Goal: Task Accomplishment & Management: Complete application form

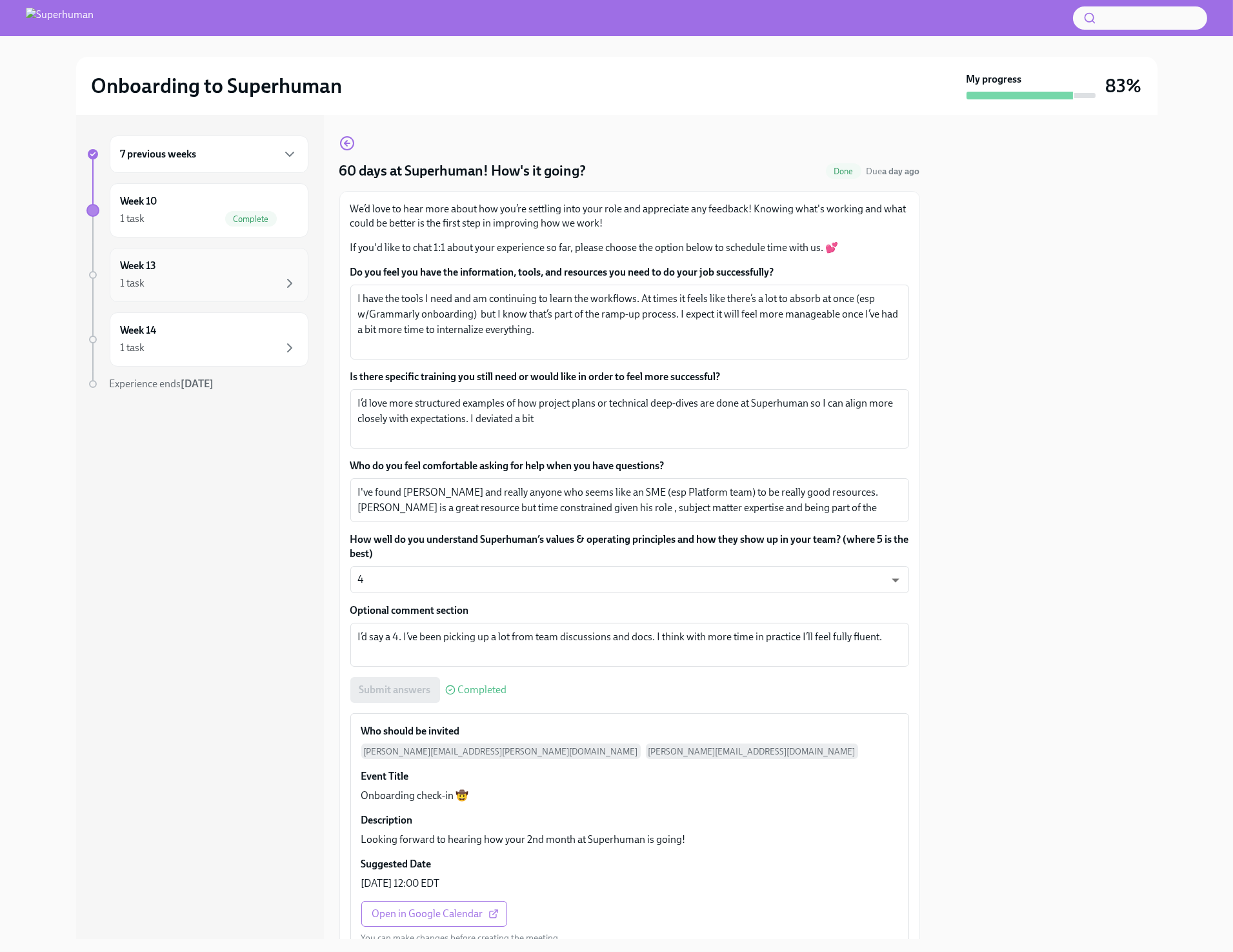
click at [252, 270] on div "Week 13 1 task" at bounding box center [209, 275] width 177 height 32
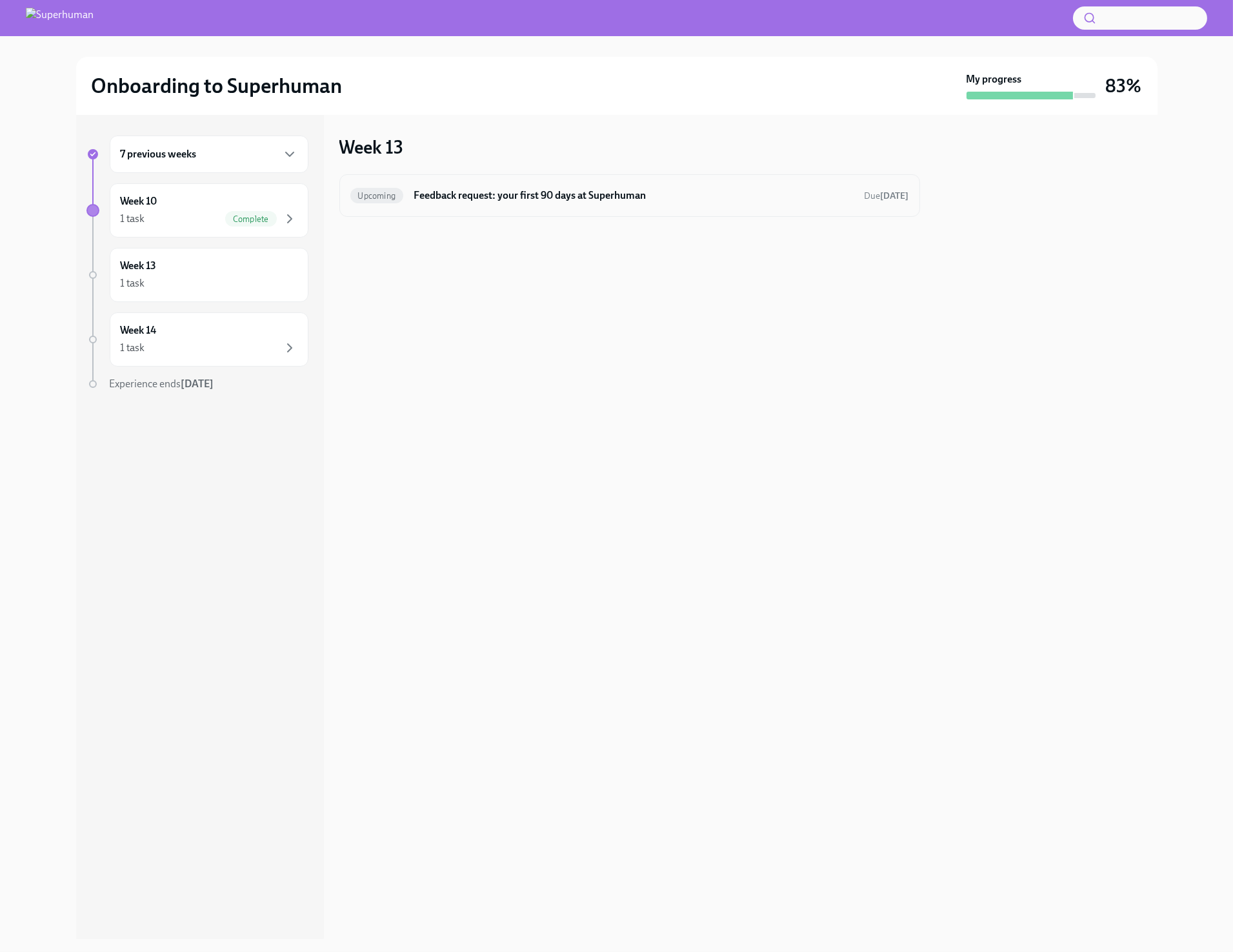
click at [592, 195] on h6 "Feedback request: your first 90 days at Superhuman" at bounding box center [634, 195] width 440 height 14
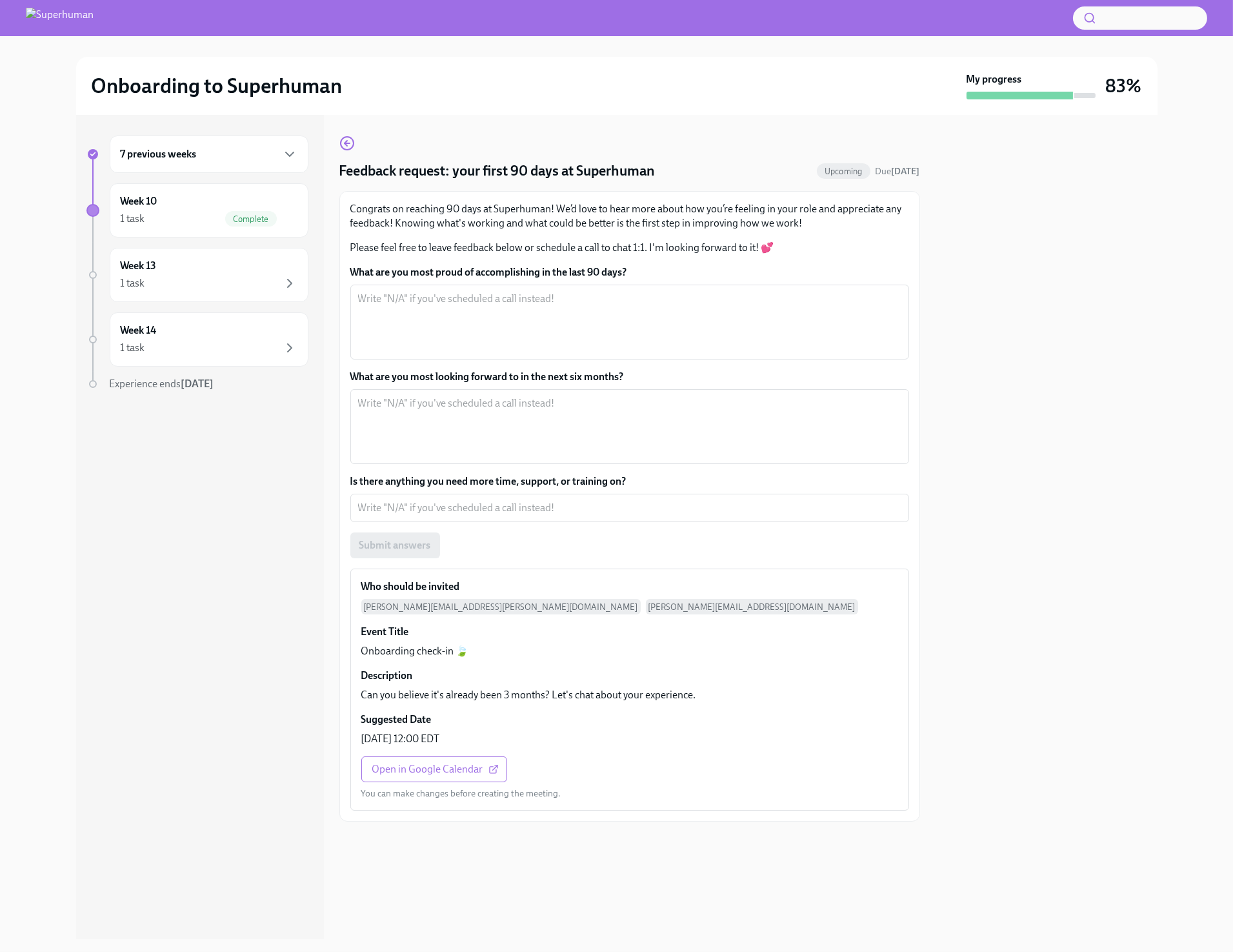
click at [1021, 677] on div at bounding box center [1047, 527] width 222 height 824
click at [201, 137] on div "7 previous weeks" at bounding box center [209, 154] width 199 height 38
